Goal: Share content: Share content

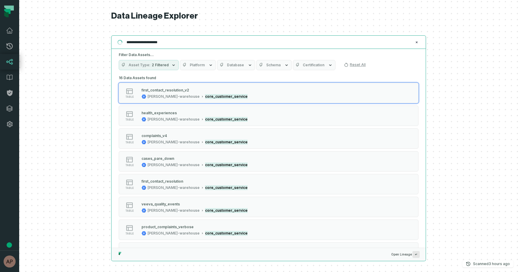
drag, startPoint x: 170, startPoint y: 43, endPoint x: 137, endPoint y: 44, distance: 32.7
click at [137, 44] on input "**********" at bounding box center [268, 42] width 290 height 10
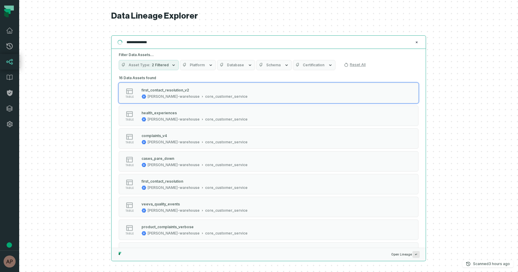
type input "**********"
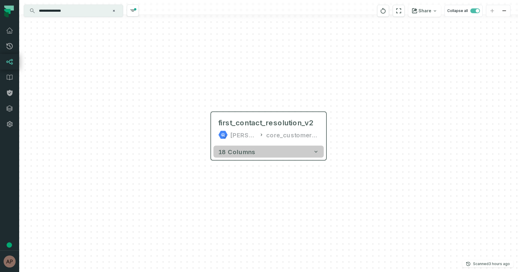
click at [319, 151] on icon "button" at bounding box center [316, 152] width 6 height 6
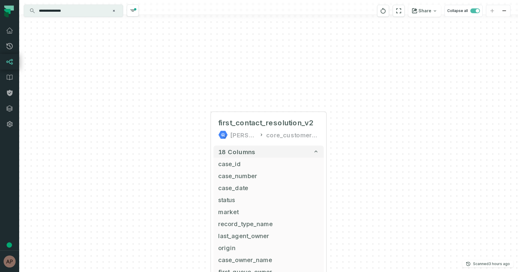
click at [351, 130] on div "+ first_contact_resolution_v2 [PERSON_NAME]-warehouse core_customer_service 18 …" at bounding box center [268, 136] width 499 height 272
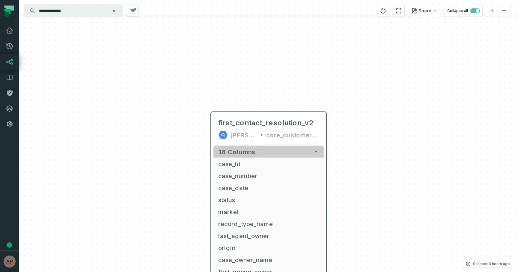
click at [318, 152] on icon "button" at bounding box center [316, 152] width 6 height 6
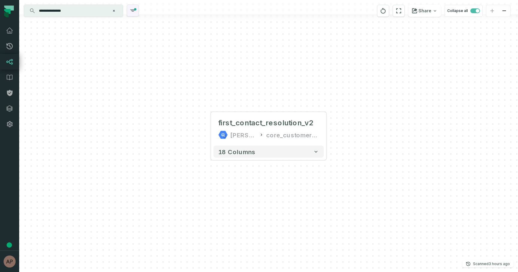
click at [132, 10] on icon "button" at bounding box center [132, 11] width 5 height 2
click at [163, 138] on div "+ first_contact_resolution_v2 [PERSON_NAME]-warehouse core_customer_service 18 …" at bounding box center [268, 136] width 499 height 272
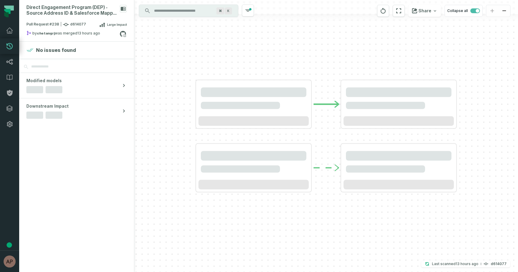
click at [184, 11] on input "Discovery Provider cmdk menu" at bounding box center [182, 11] width 65 height 10
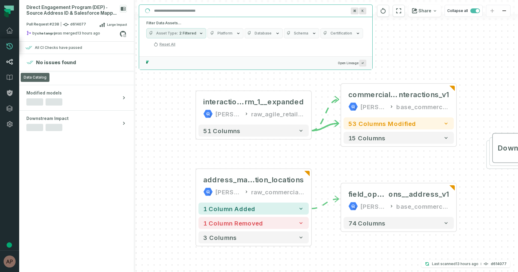
click at [11, 61] on icon at bounding box center [9, 61] width 7 height 7
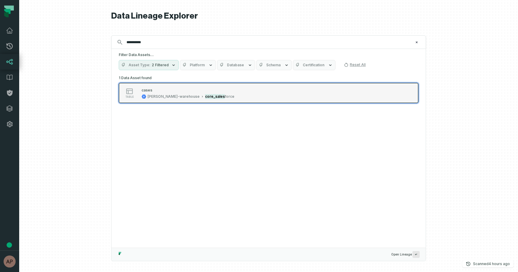
type input "**********"
click at [163, 96] on div "[PERSON_NAME]-warehouse" at bounding box center [173, 96] width 52 height 5
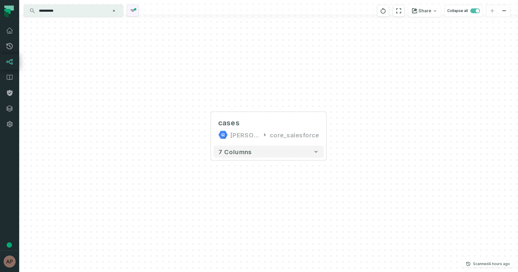
click at [132, 10] on icon "button" at bounding box center [132, 10] width 7 height 7
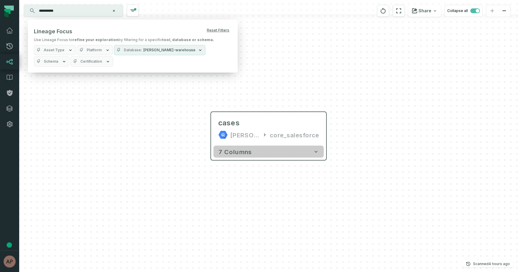
click at [318, 152] on icon "button" at bounding box center [316, 152] width 6 height 6
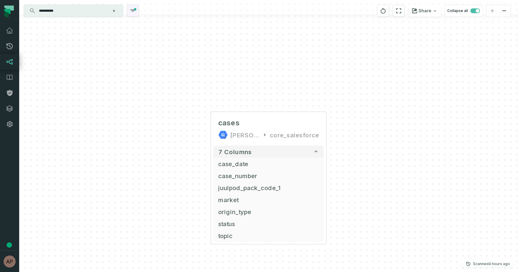
click at [133, 11] on icon "button" at bounding box center [132, 11] width 5 height 2
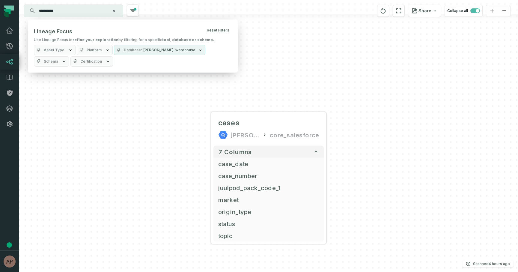
click at [198, 52] on icon "button" at bounding box center [200, 50] width 5 height 5
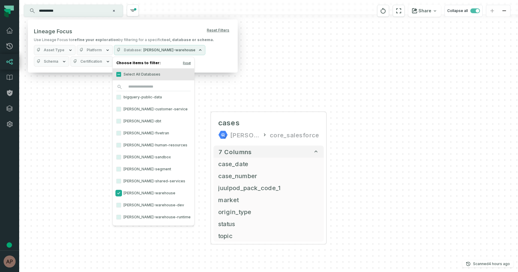
click at [120, 193] on button "[PERSON_NAME]-warehouse" at bounding box center [118, 193] width 5 height 5
click at [216, 91] on div "cases [PERSON_NAME]-warehouse core_salesforce + 7 columns case_date + case_numb…" at bounding box center [268, 136] width 499 height 272
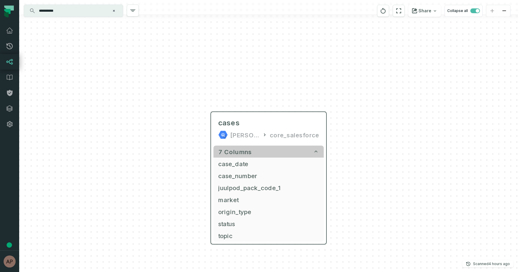
click at [315, 152] on icon "button" at bounding box center [315, 151] width 3 height 2
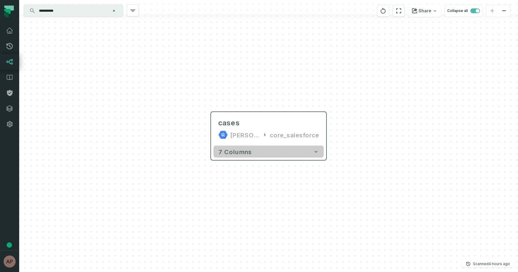
click at [309, 153] on button "7 columns" at bounding box center [268, 152] width 110 height 12
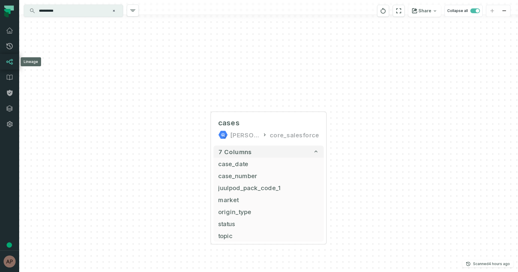
click at [13, 61] on icon at bounding box center [9, 61] width 7 height 7
click at [13, 34] on link "Dashboard" at bounding box center [9, 31] width 19 height 16
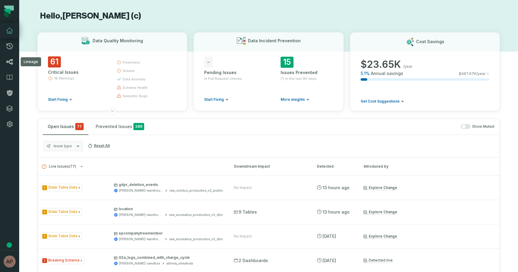
click at [10, 64] on icon at bounding box center [9, 61] width 7 height 7
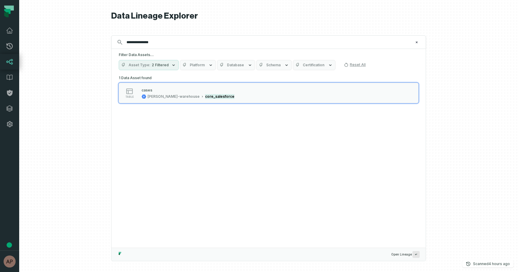
drag, startPoint x: 152, startPoint y: 44, endPoint x: 130, endPoint y: 43, distance: 21.6
click at [130, 43] on input "**********" at bounding box center [268, 42] width 290 height 10
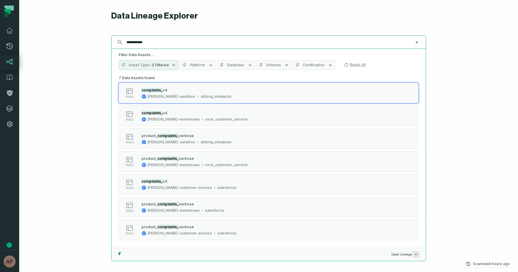
click at [147, 43] on input "**********" at bounding box center [268, 42] width 290 height 10
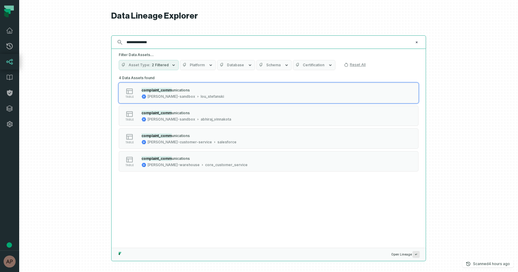
drag, startPoint x: 157, startPoint y: 43, endPoint x: 120, endPoint y: 43, distance: 37.8
click at [120, 43] on div "**********" at bounding box center [268, 41] width 315 height 13
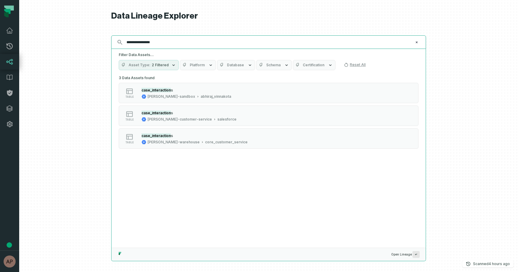
type input "**********"
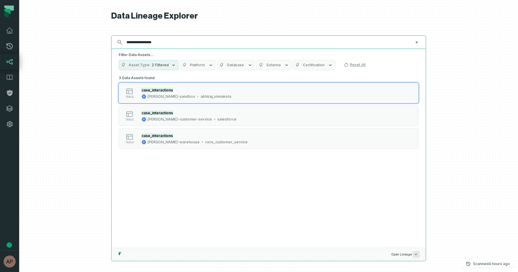
drag, startPoint x: 159, startPoint y: 44, endPoint x: 113, endPoint y: 39, distance: 46.1
click at [113, 39] on div "**********" at bounding box center [268, 41] width 315 height 13
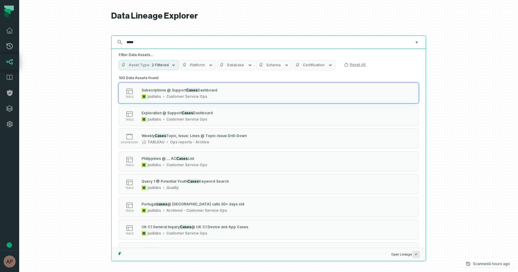
drag, startPoint x: 147, startPoint y: 45, endPoint x: 122, endPoint y: 40, distance: 25.7
click at [122, 40] on div "***** ⌘ K" at bounding box center [268, 41] width 315 height 13
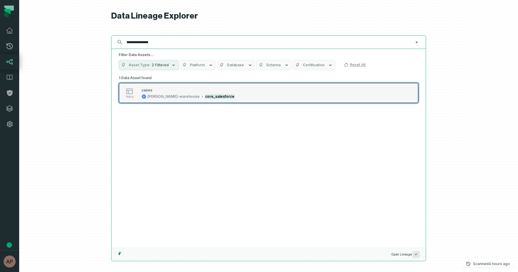
type input "**********"
click at [155, 96] on div "[PERSON_NAME]-warehouse" at bounding box center [173, 96] width 52 height 5
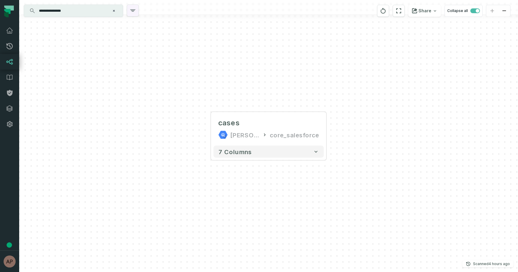
click at [130, 12] on icon "button" at bounding box center [132, 10] width 7 height 7
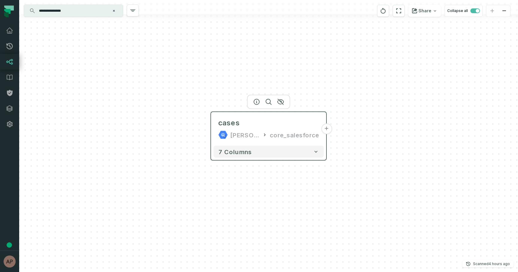
click at [326, 128] on button "+" at bounding box center [326, 128] width 11 height 11
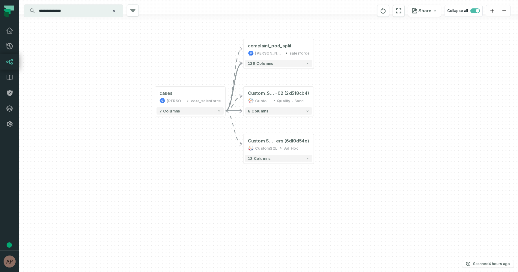
drag, startPoint x: 361, startPoint y: 153, endPoint x: 335, endPoint y: 100, distance: 59.0
click at [335, 100] on div "+ complaint_pod_split [PERSON_NAME]-customer-service salesforce 129 columns + C…" at bounding box center [268, 136] width 499 height 272
click at [243, 49] on button "+" at bounding box center [243, 49] width 7 height 7
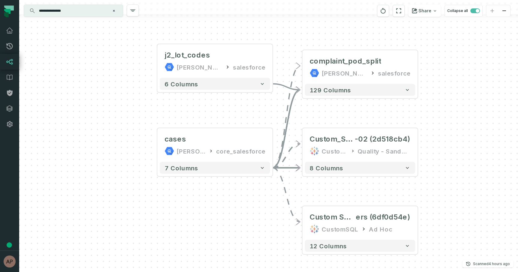
drag, startPoint x: 318, startPoint y: 88, endPoint x: 265, endPoint y: 12, distance: 92.7
click at [265, 12] on div "**********" at bounding box center [268, 136] width 499 height 272
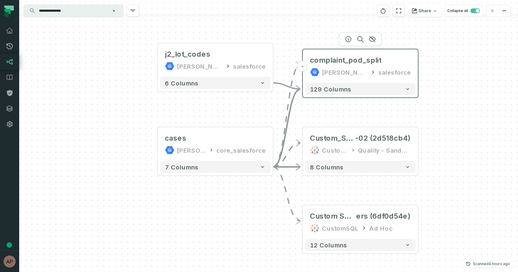
click at [302, 67] on button "-" at bounding box center [302, 66] width 11 height 11
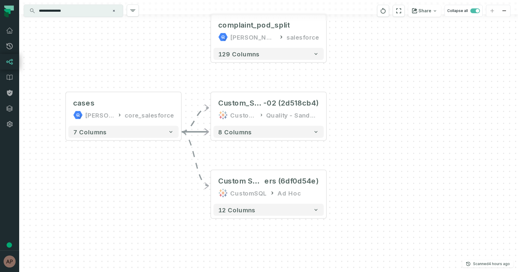
drag, startPoint x: 409, startPoint y: 113, endPoint x: 316, endPoint y: 87, distance: 96.5
click at [316, 87] on div "+ complaint_pod_split [PERSON_NAME]-customer-service salesforce 129 columns + C…" at bounding box center [268, 136] width 499 height 272
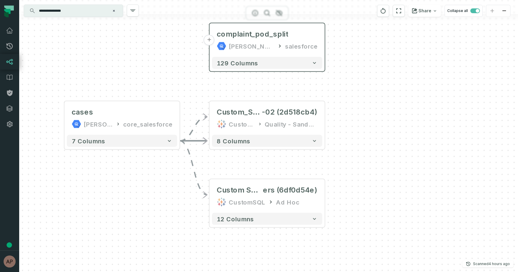
click at [317, 43] on div "salesforce" at bounding box center [301, 46] width 32 height 10
click at [181, 121] on div "+ complaint_pod_split [PERSON_NAME]-customer-service salesforce 129 columns + C…" at bounding box center [268, 136] width 499 height 272
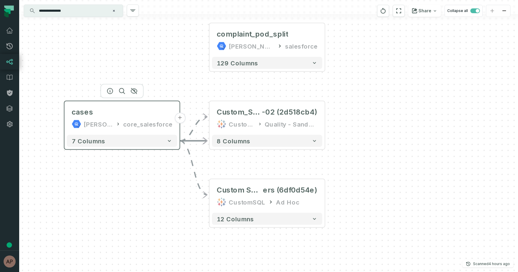
click at [181, 119] on button "+" at bounding box center [179, 118] width 11 height 11
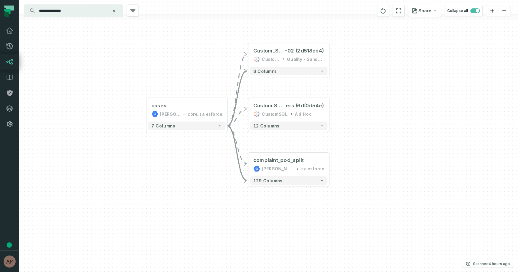
drag, startPoint x: 359, startPoint y: 158, endPoint x: 357, endPoint y: 133, distance: 25.0
click at [357, 133] on div "+ complaint_pod_split [PERSON_NAME]-customer-service salesforce 129 columns + C…" at bounding box center [268, 136] width 499 height 272
click at [330, 112] on button "+" at bounding box center [329, 109] width 7 height 7
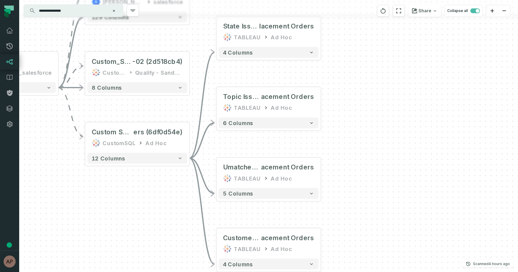
drag, startPoint x: 355, startPoint y: 110, endPoint x: 355, endPoint y: 92, distance: 18.0
click at [355, 92] on div "- State Issue Density @ Rep lacement Orders TABLEAU Ad Hoc 4 columns - Topic Is…" at bounding box center [268, 136] width 499 height 272
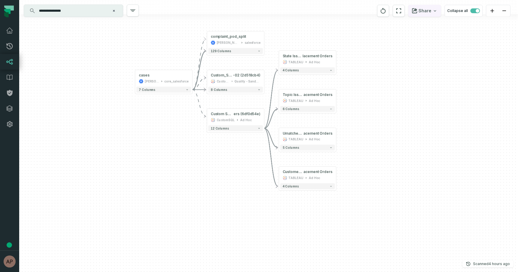
click at [421, 11] on button "Share" at bounding box center [424, 11] width 33 height 12
click at [393, 56] on button "Copy layout link Copy link to current graph" at bounding box center [393, 55] width 96 height 22
click at [432, 12] on button "Share" at bounding box center [424, 11] width 33 height 12
